Goal: Transaction & Acquisition: Purchase product/service

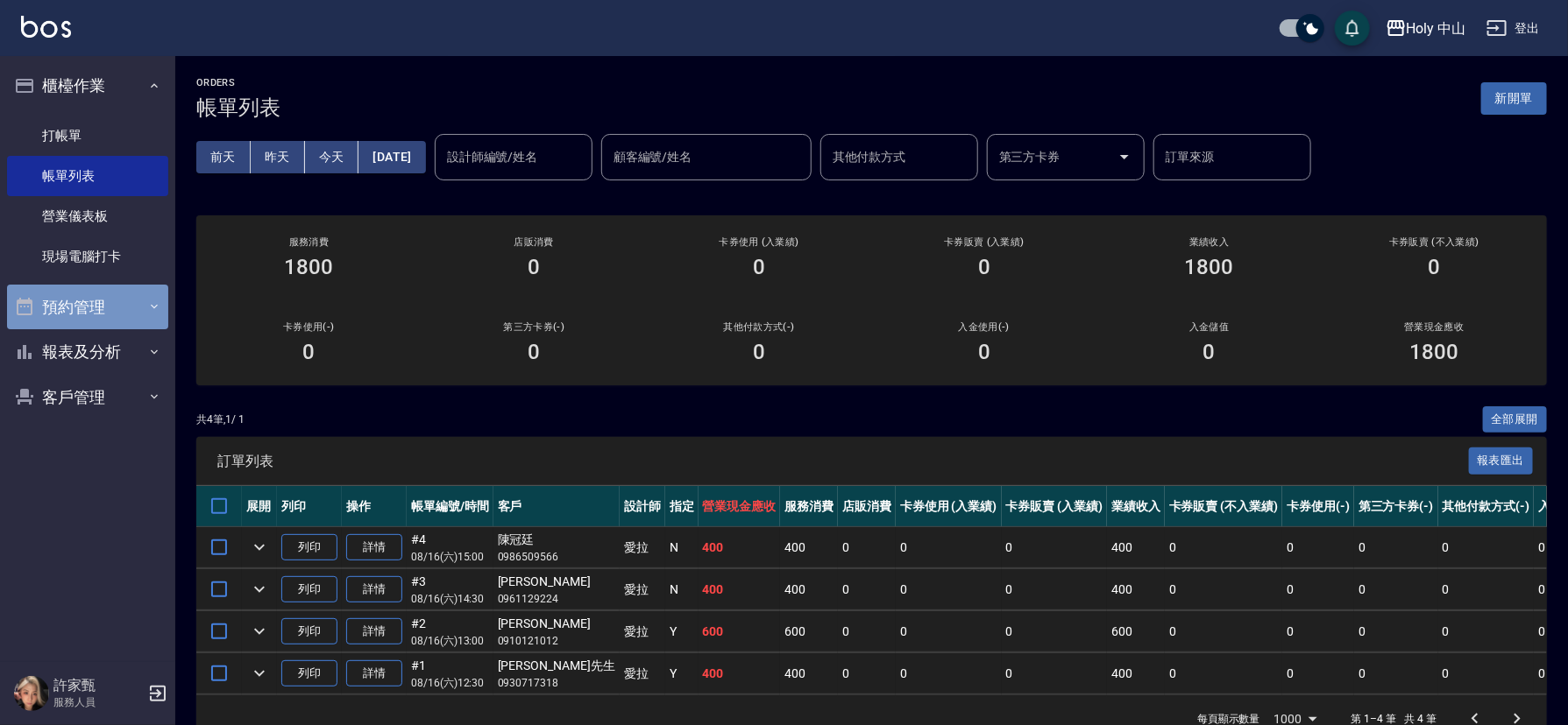
click at [108, 313] on button "預約管理" at bounding box center [87, 307] width 161 height 46
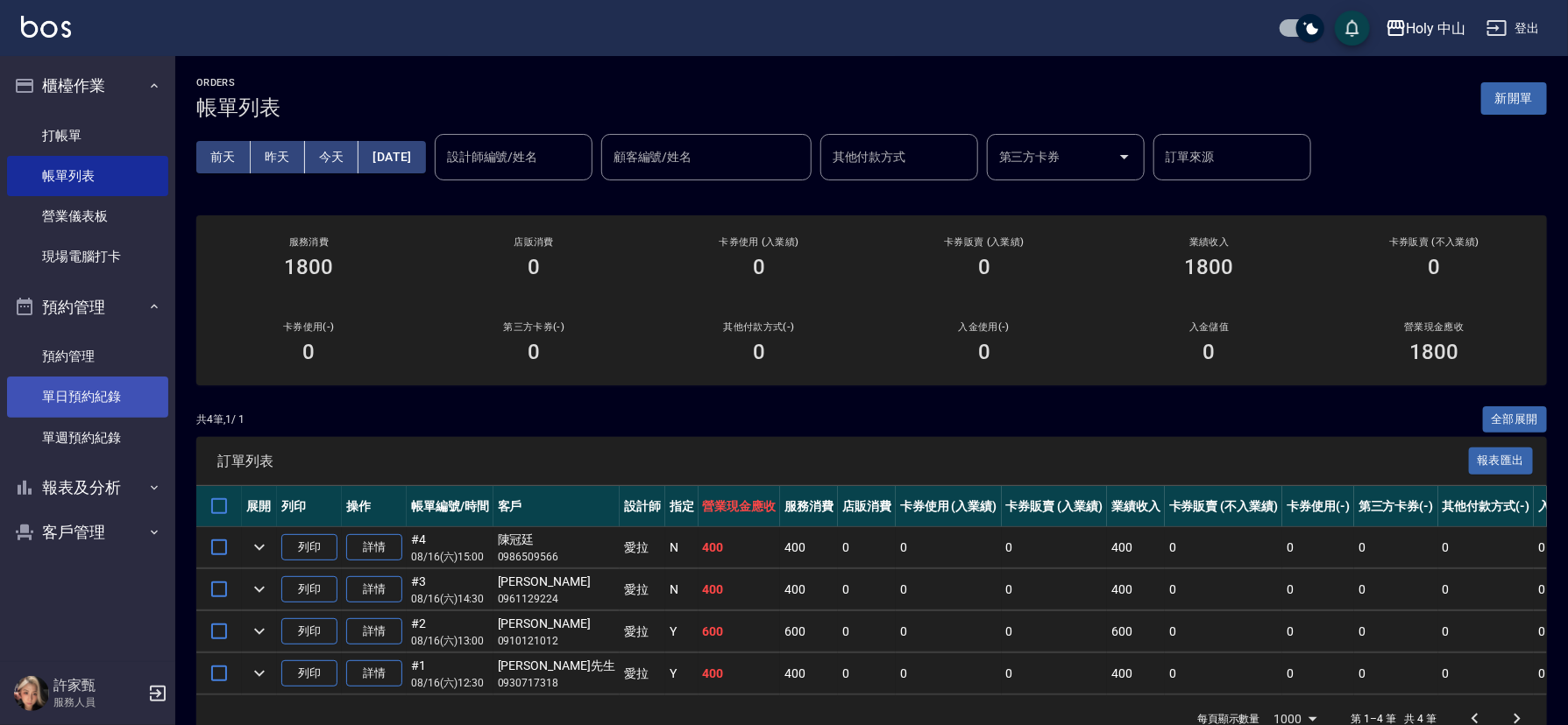
click at [89, 396] on link "單日預約紀錄" at bounding box center [87, 396] width 161 height 41
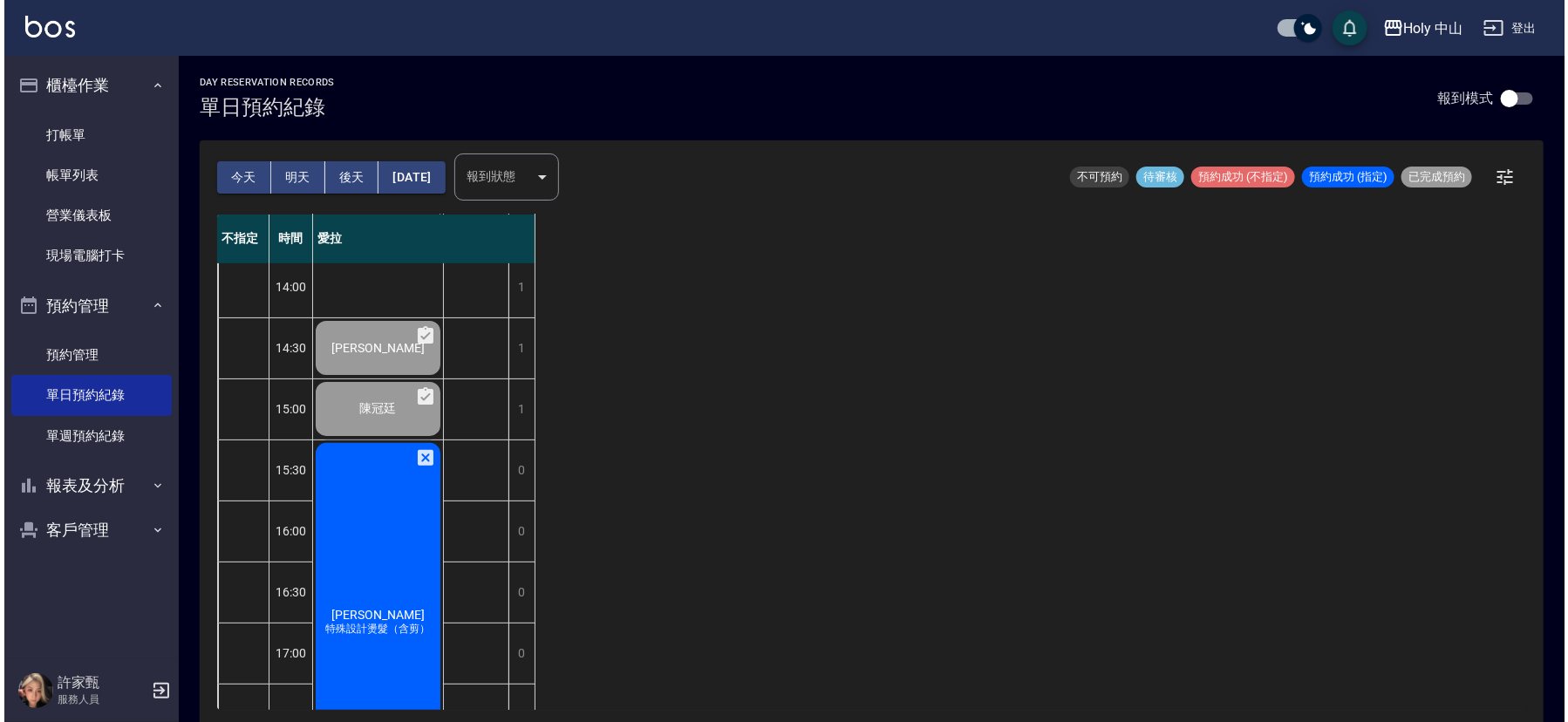
scroll to position [262, 0]
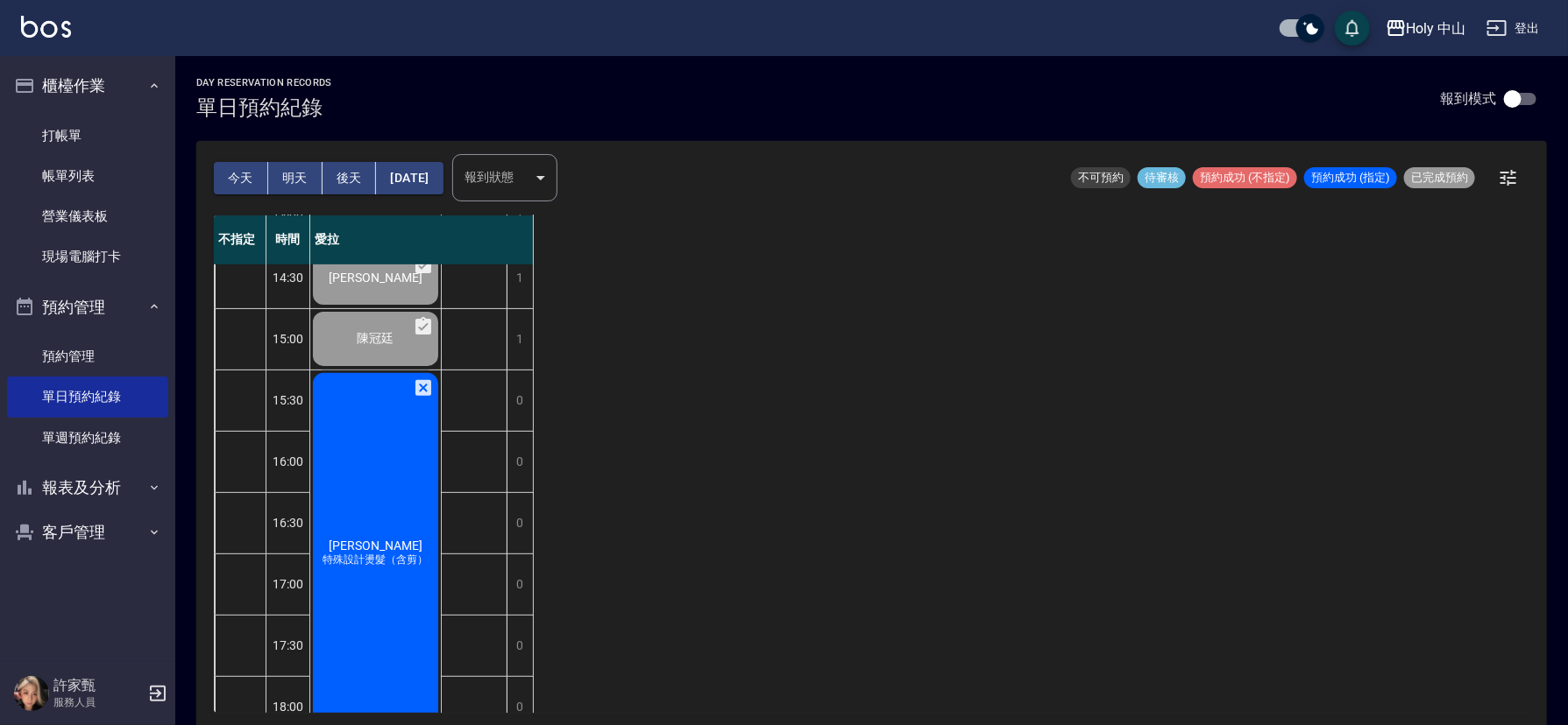
click at [349, 62] on div "[PERSON_NAME]先生 特殊設計燙髮（含剪）" at bounding box center [375, 32] width 131 height 59
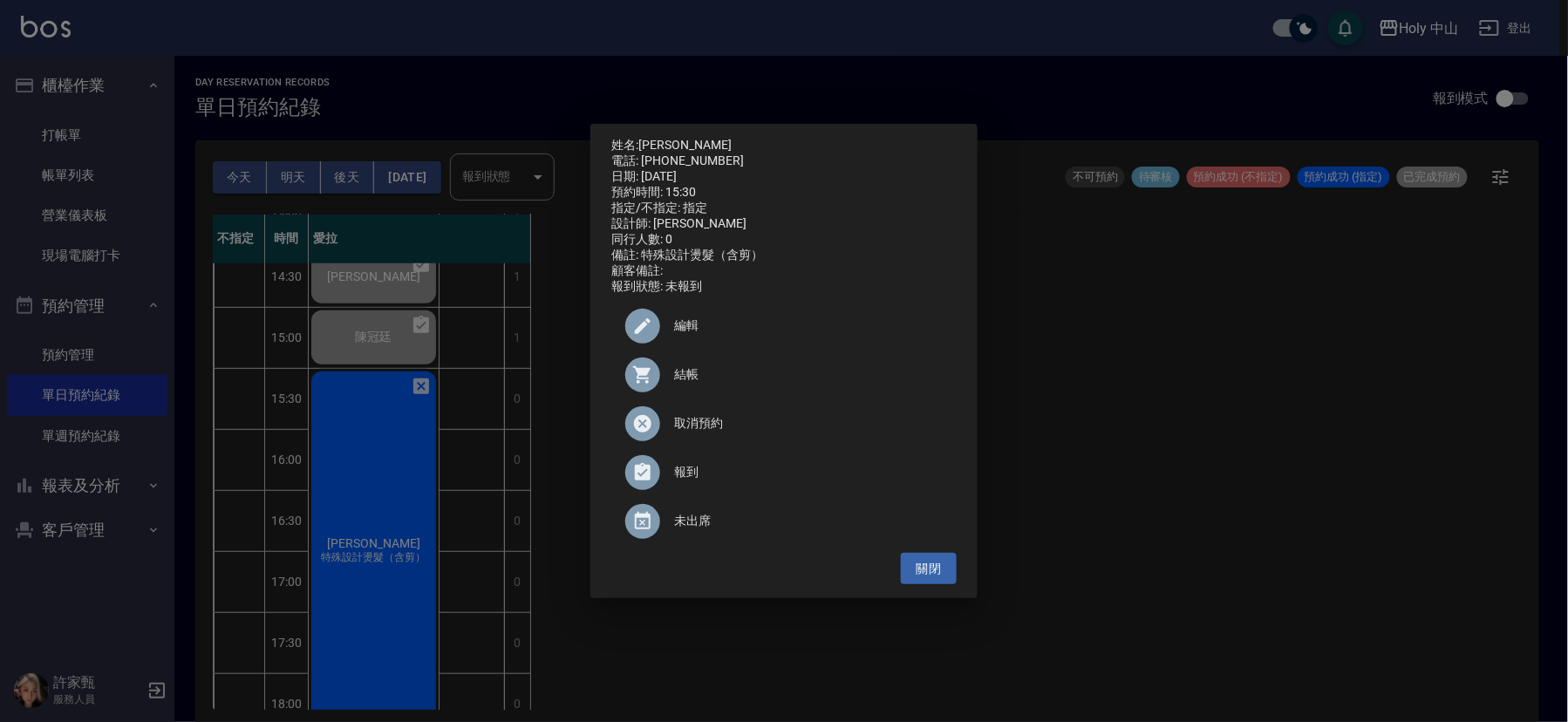
click at [670, 383] on div at bounding box center [649, 375] width 48 height 35
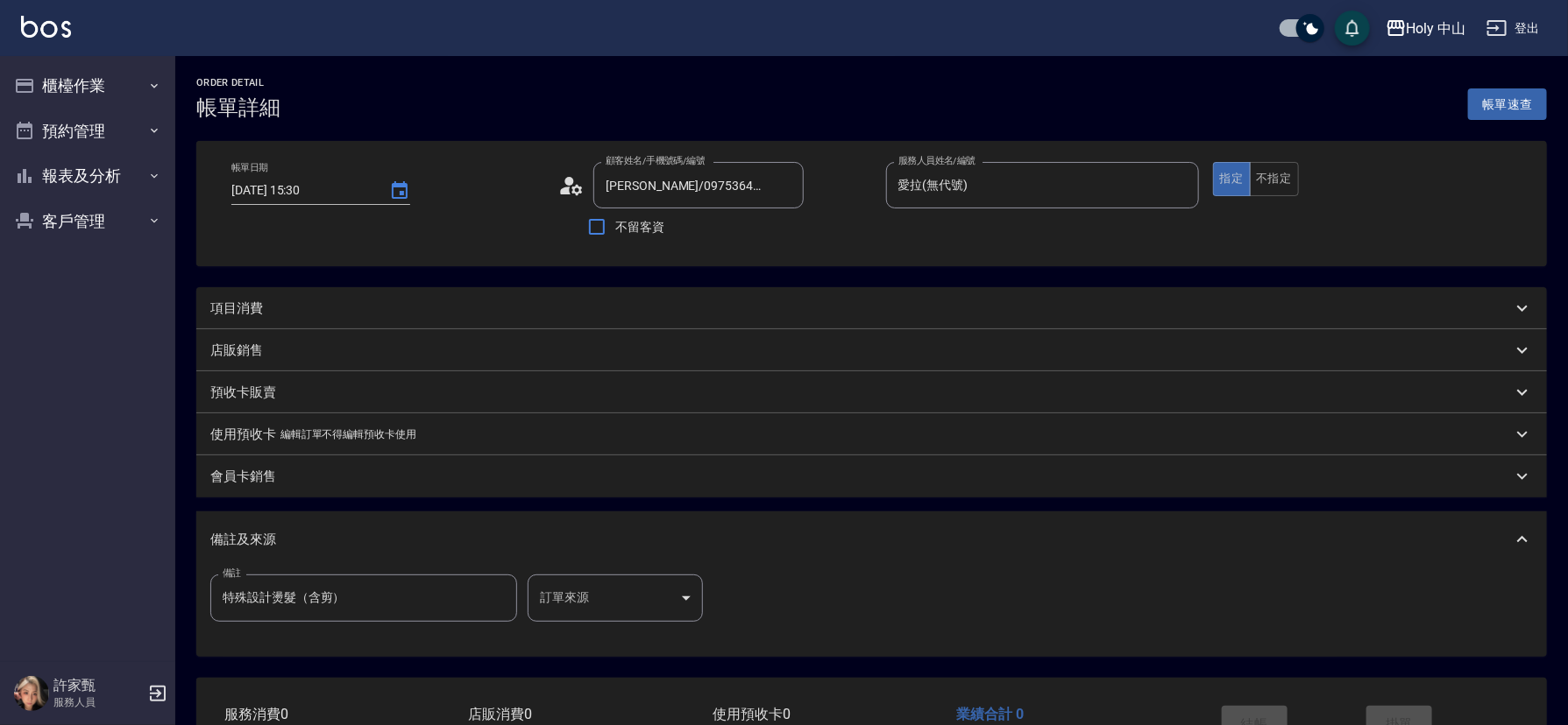
click at [589, 601] on body "Holy 中山 登出 櫃檯作業 打帳單 帳單列表 營業儀表板 現場電腦打卡 預約管理 預約管理 單日預約紀錄 單週預約紀錄 報表及分析 報表目錄 店家日報表 …" at bounding box center [784, 419] width 1568 height 838
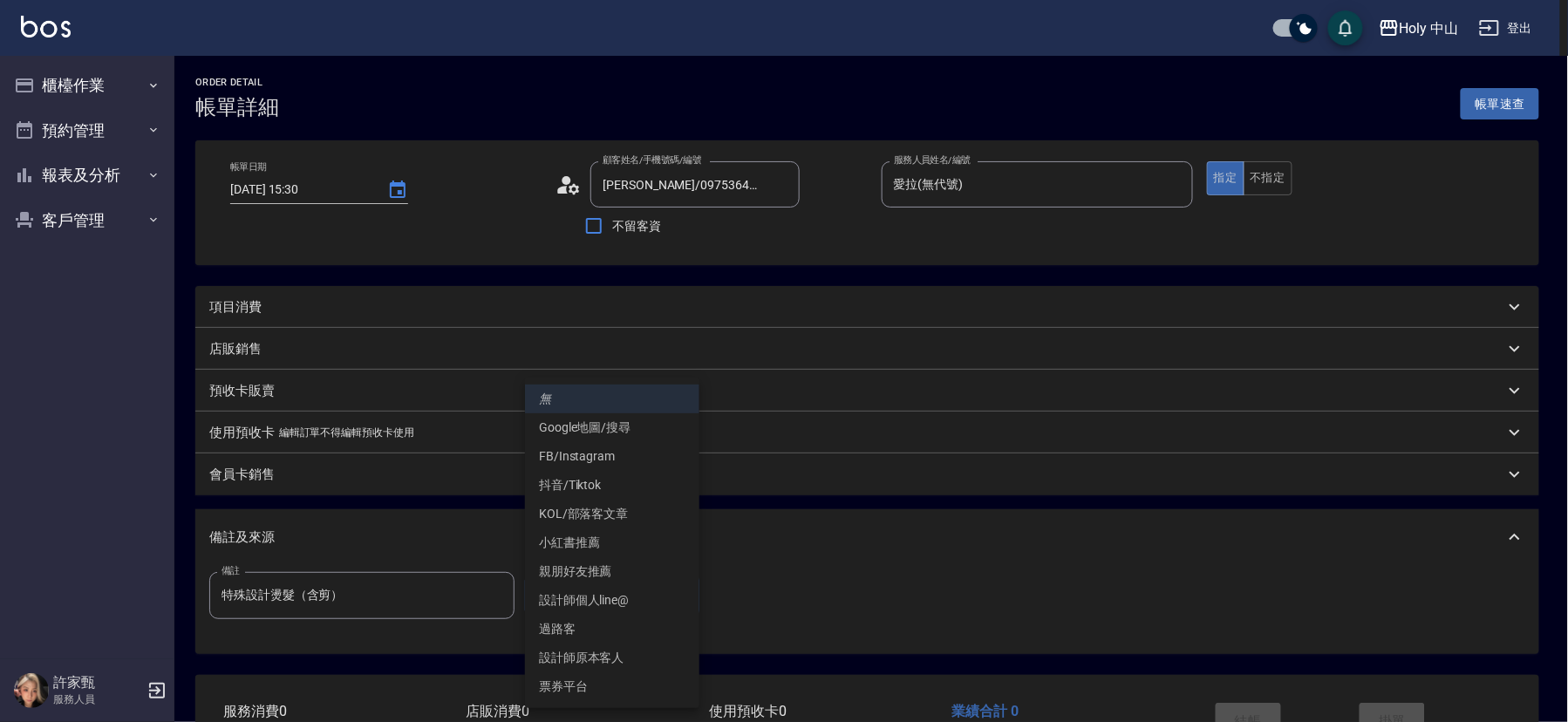
click at [593, 659] on li "設計師原本客人" at bounding box center [612, 658] width 174 height 29
type input "設計師原本客人"
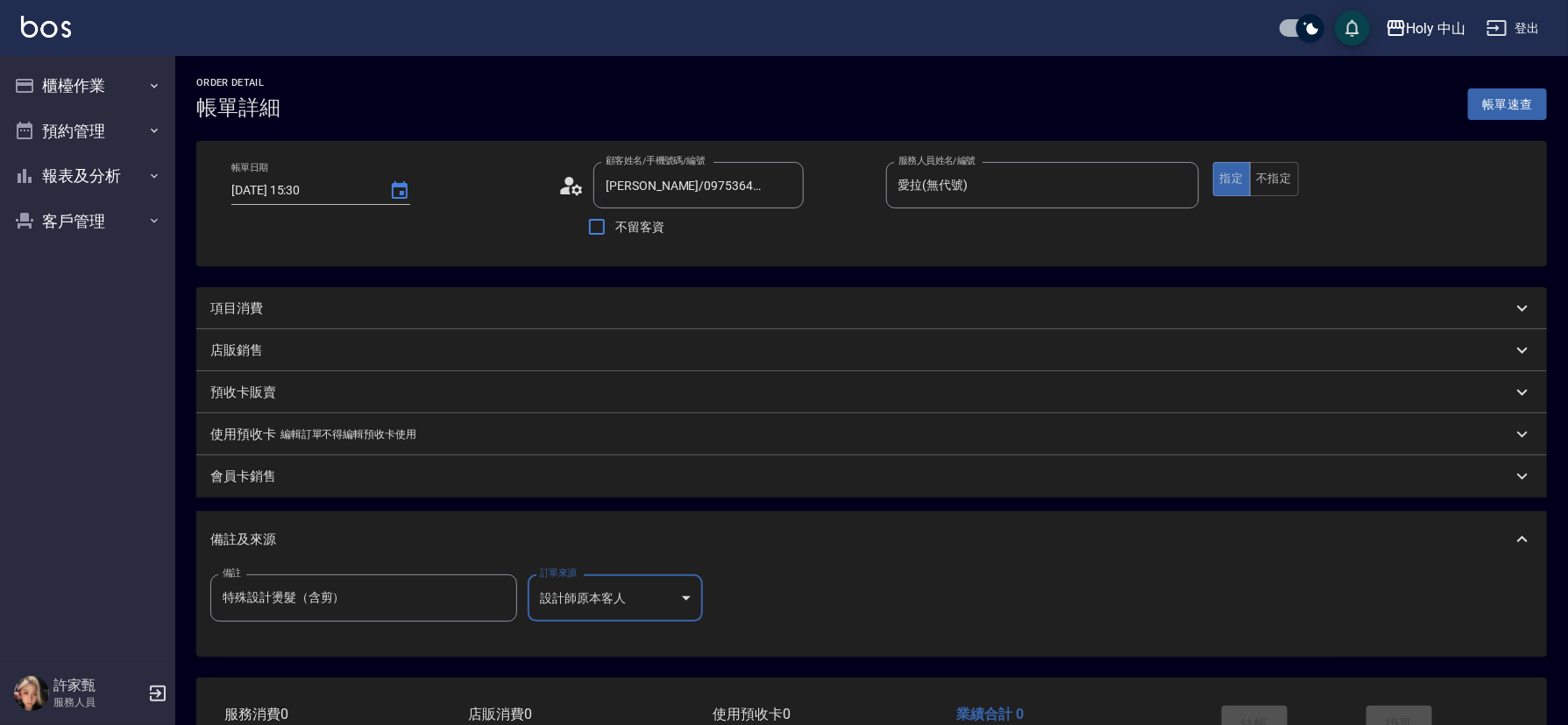
click at [417, 309] on div "項目消費" at bounding box center [861, 309] width 1301 height 18
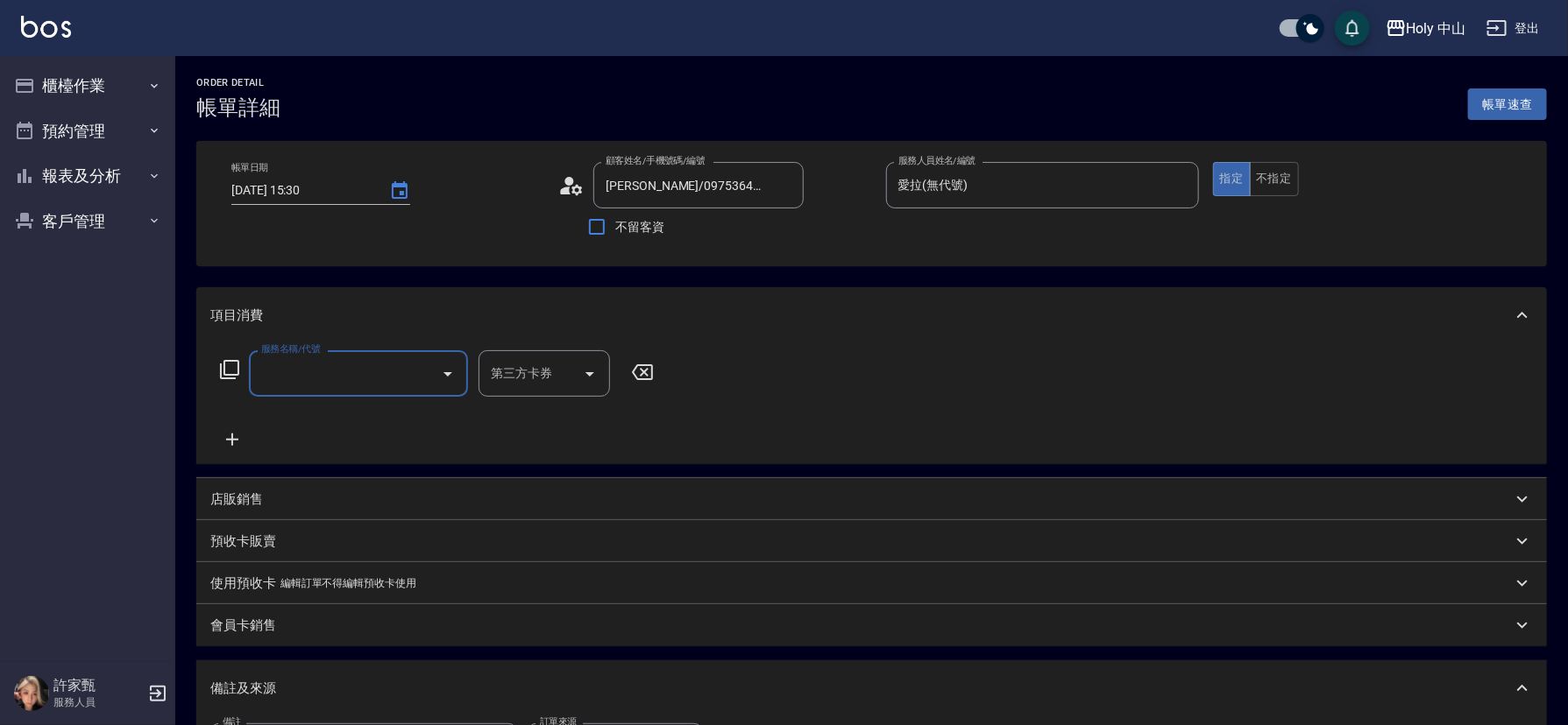
click at [397, 367] on input "服務名稱/代號" at bounding box center [345, 374] width 177 height 31
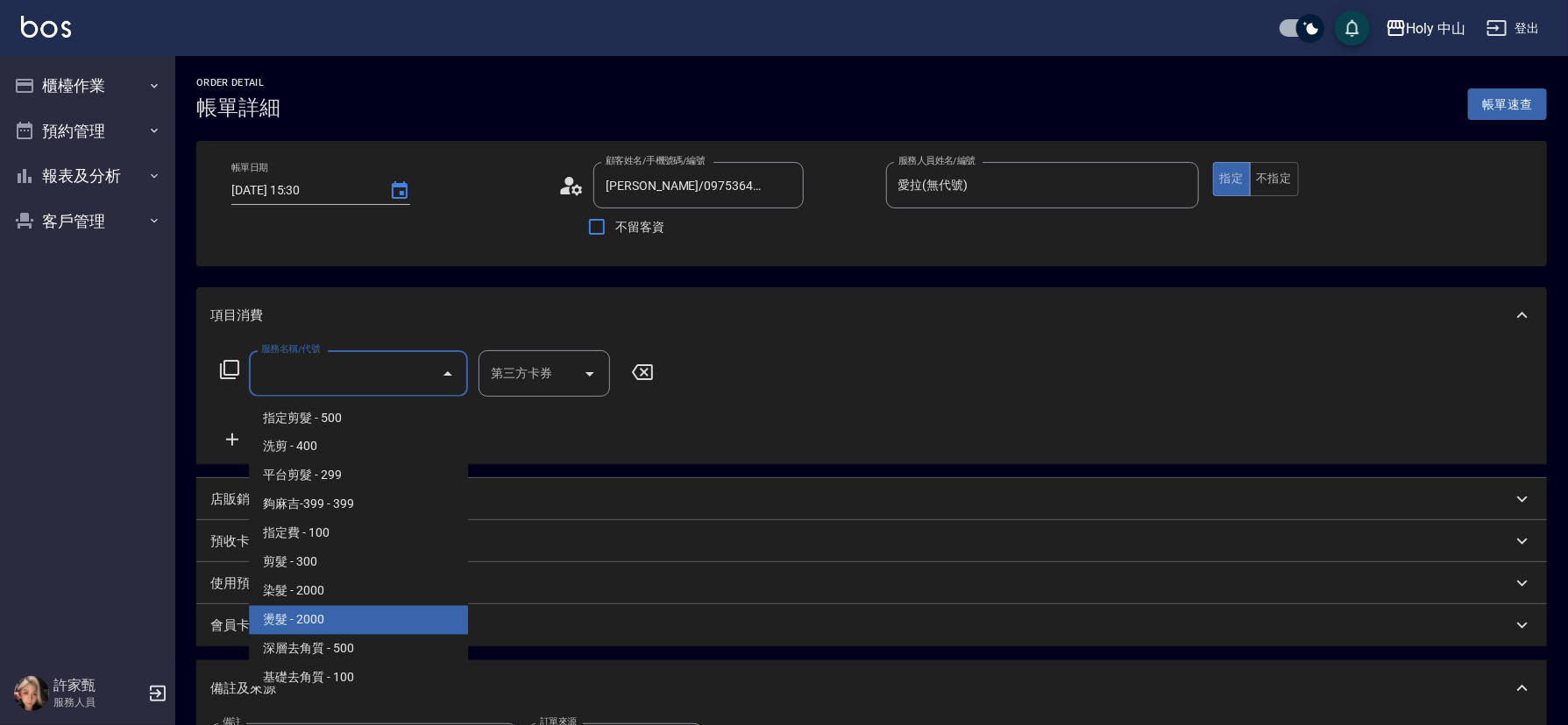
click at [359, 622] on span "燙髮 - 2000" at bounding box center [358, 621] width 219 height 29
type input "燙髮(P1)"
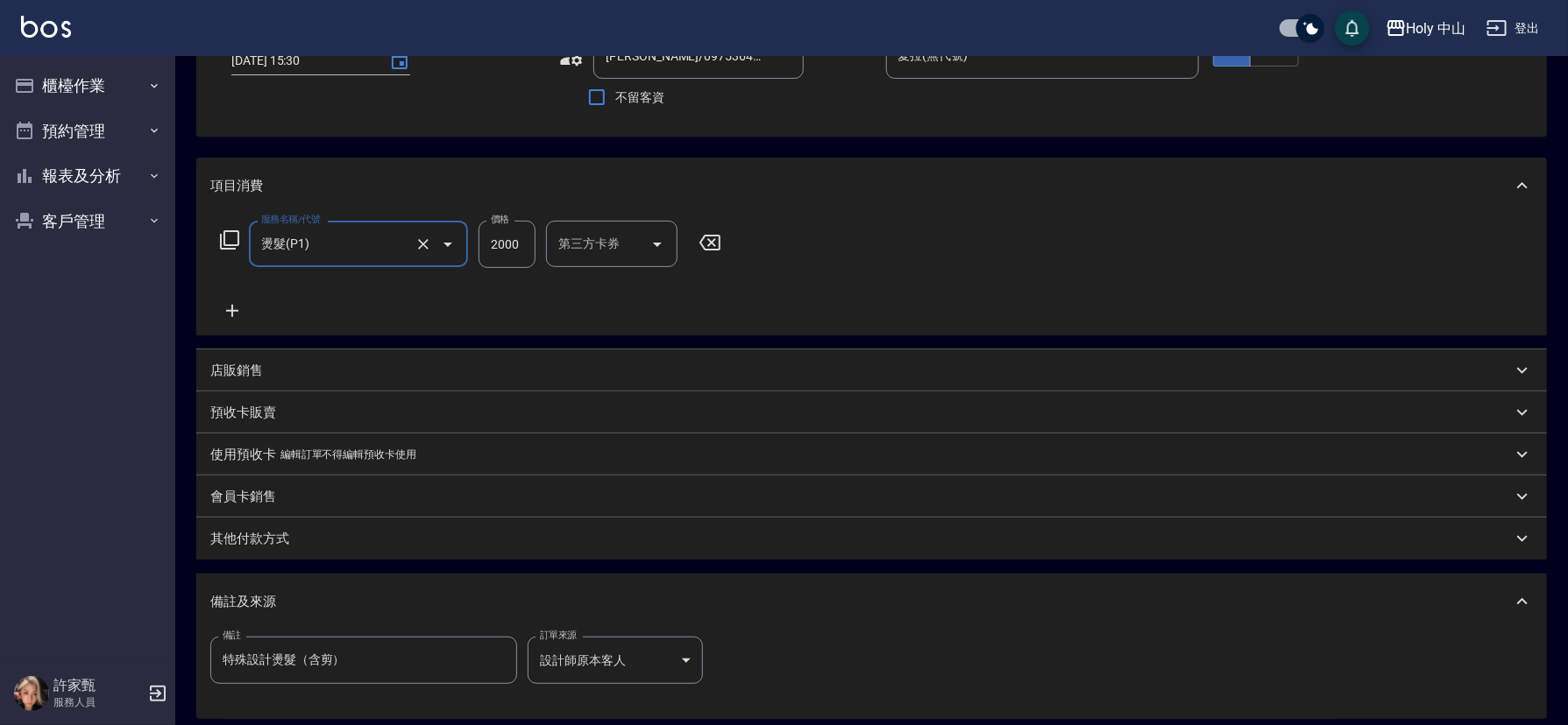
scroll to position [263, 0]
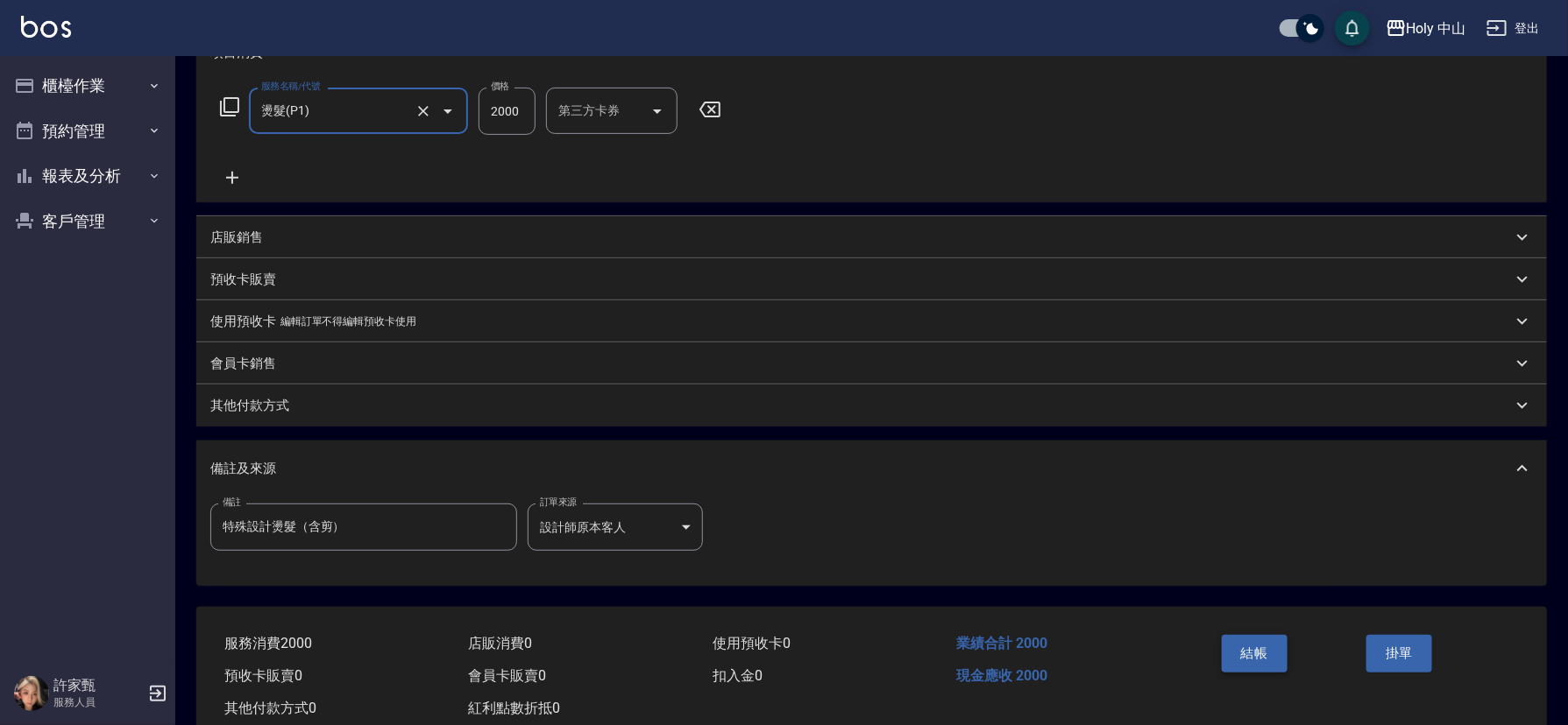
click at [1253, 656] on button "結帳" at bounding box center [1254, 653] width 66 height 37
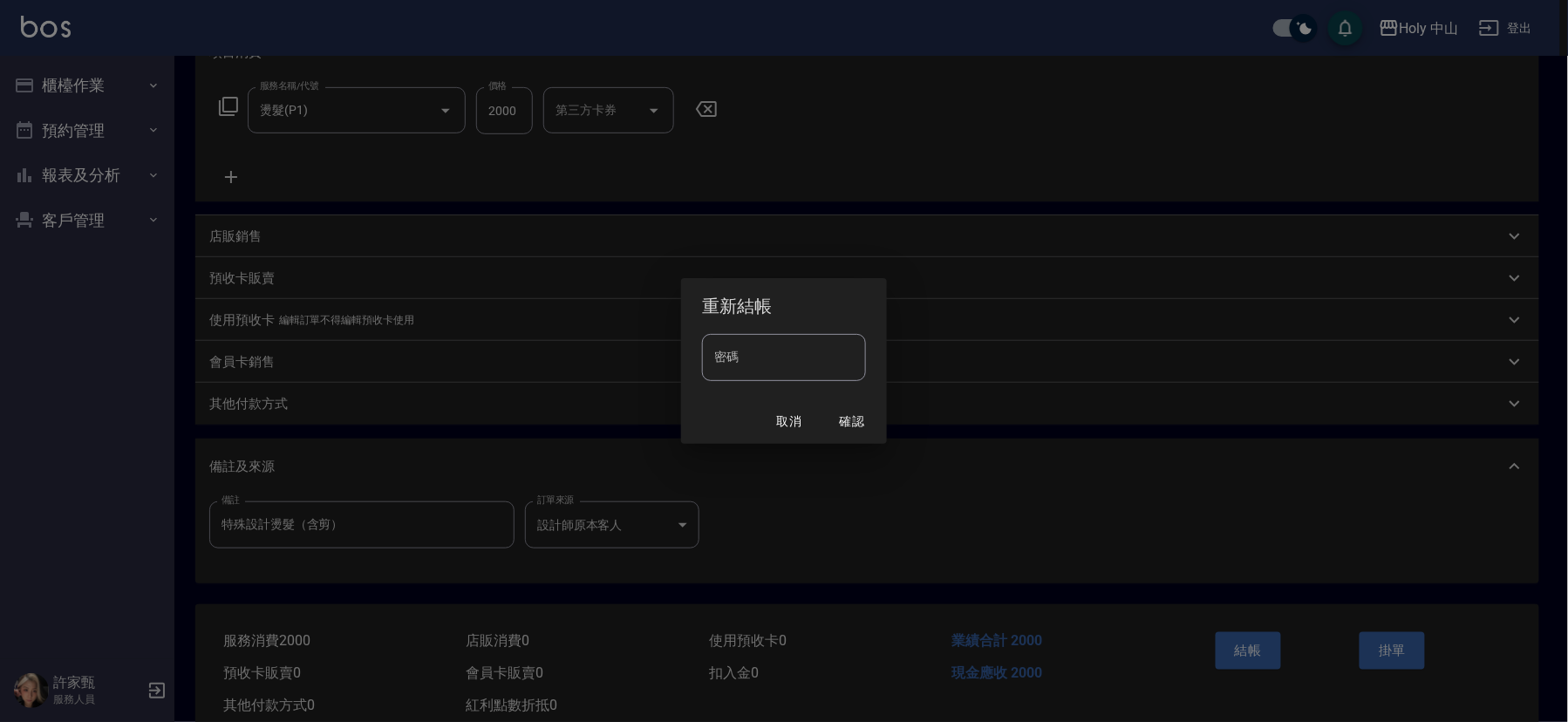
click at [1147, 474] on div "重新結帳 密碼 密碼 取消 確認" at bounding box center [784, 361] width 1568 height 722
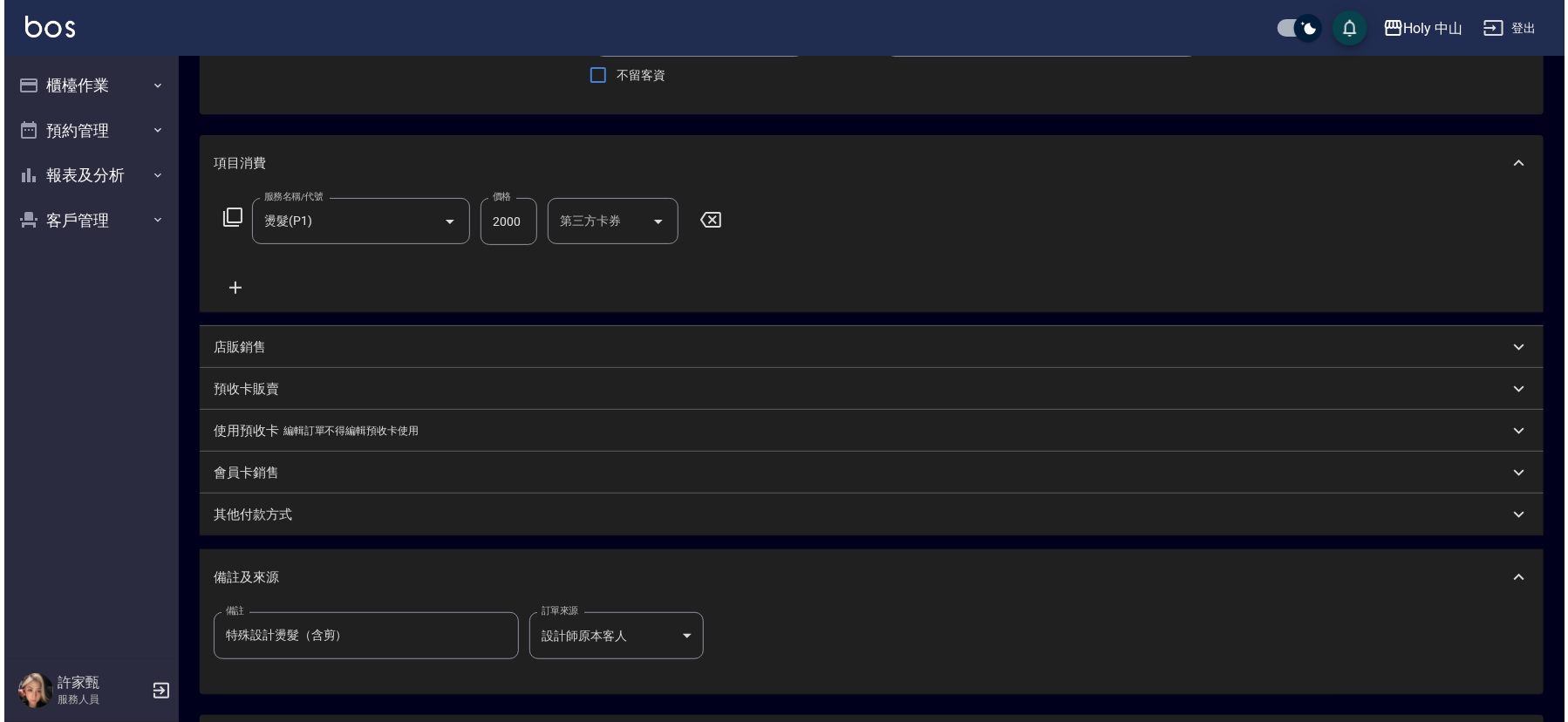
scroll to position [309, 0]
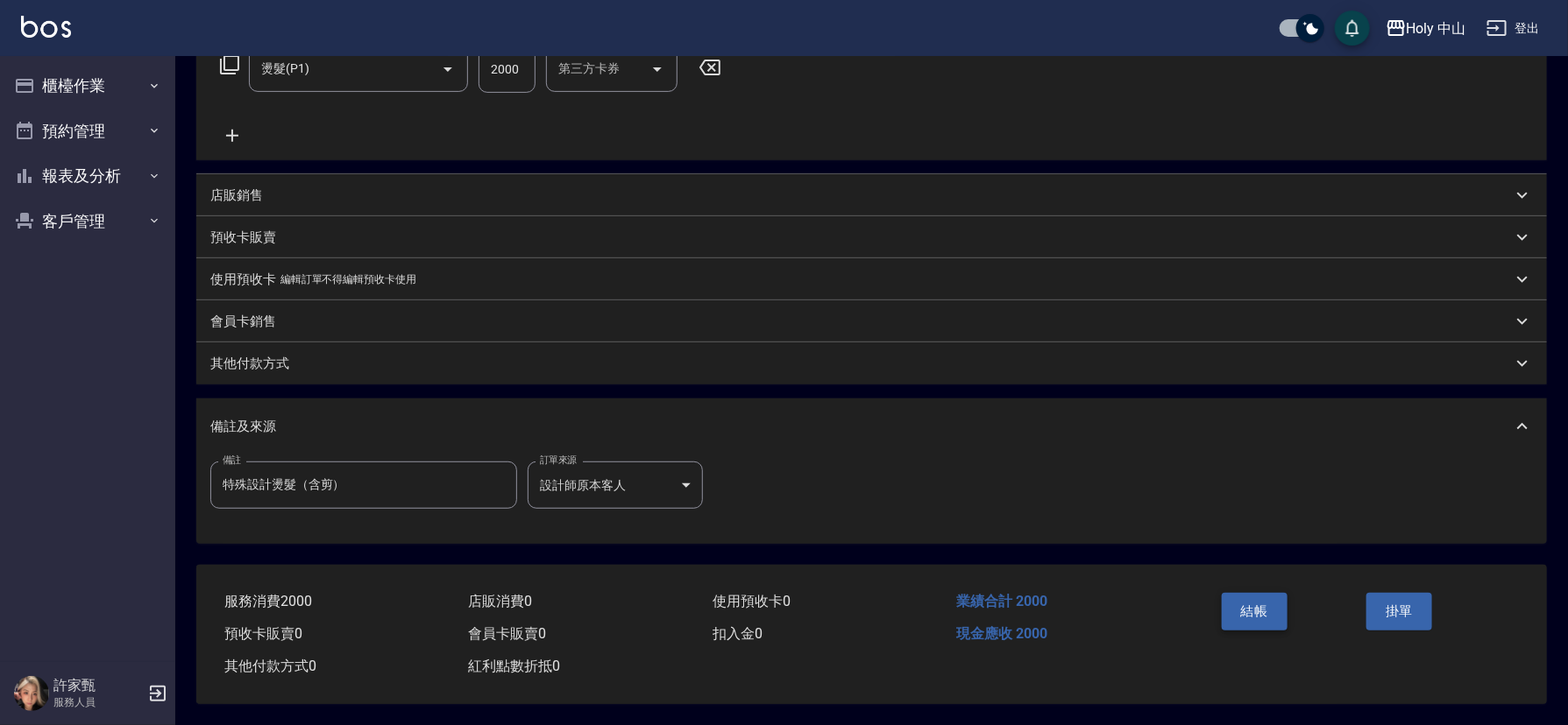
click at [1262, 598] on button "結帳" at bounding box center [1254, 611] width 66 height 37
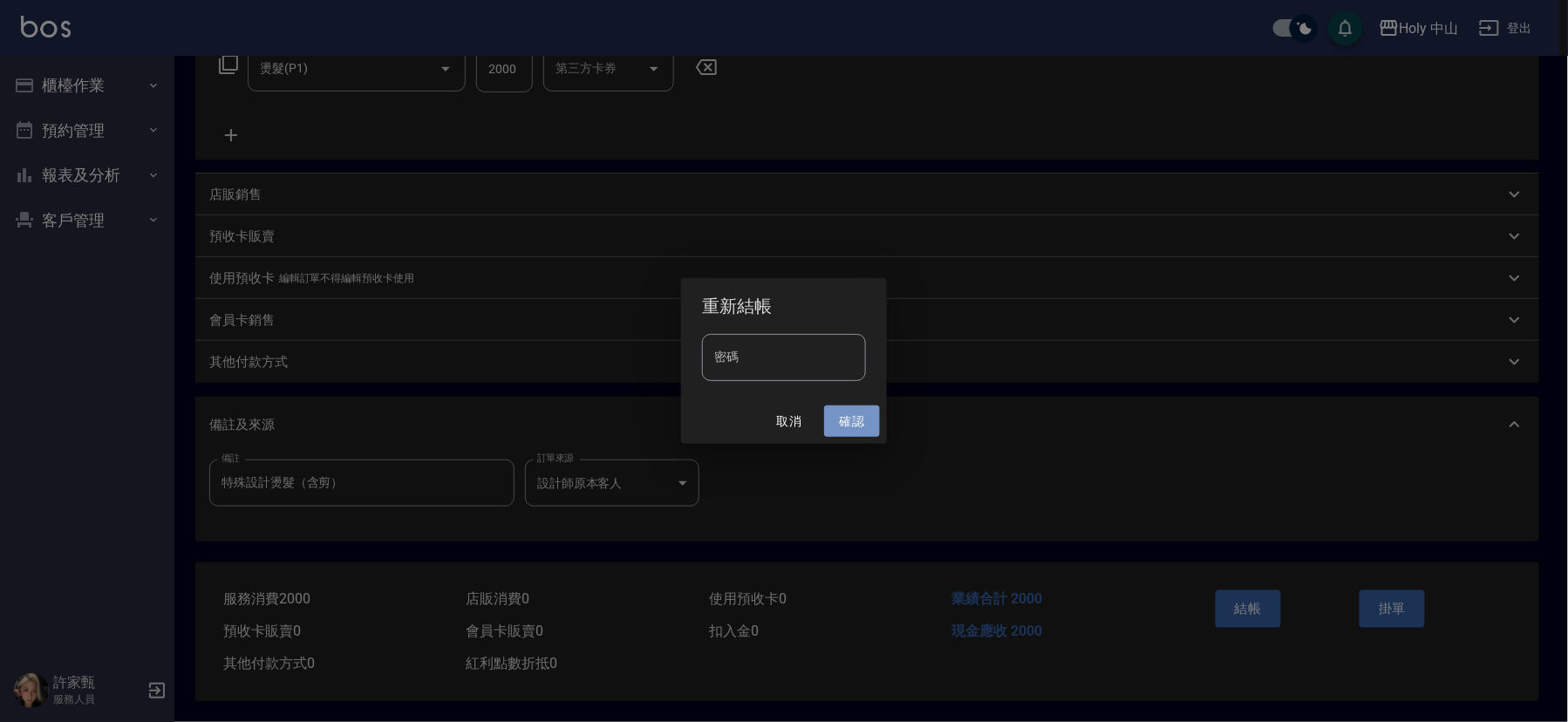
click at [867, 421] on button "確認" at bounding box center [852, 422] width 56 height 32
